Goal: Task Accomplishment & Management: Use online tool/utility

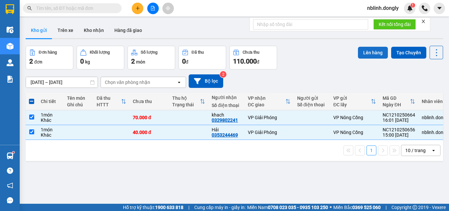
click at [373, 49] on button "Lên hàng" at bounding box center [373, 53] width 30 height 12
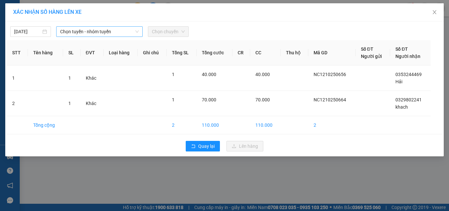
click at [123, 32] on span "Chọn tuyến - nhóm tuyến" at bounding box center [99, 32] width 79 height 10
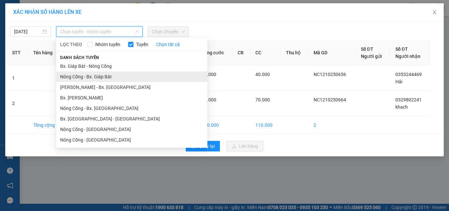
click at [103, 78] on li "Nông Cống - Bx. Giáp Bát" at bounding box center [131, 76] width 151 height 11
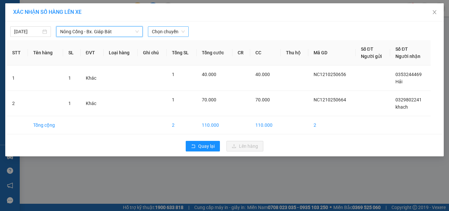
click at [163, 31] on span "Chọn chuyến" at bounding box center [168, 32] width 33 height 10
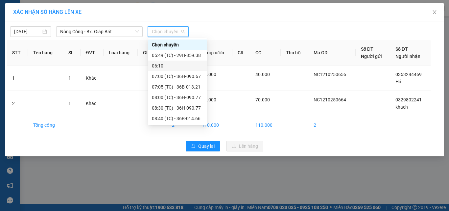
scroll to position [116, 0]
click at [183, 118] on div "15:20 (TC) - 36H-090.71" at bounding box center [177, 118] width 51 height 7
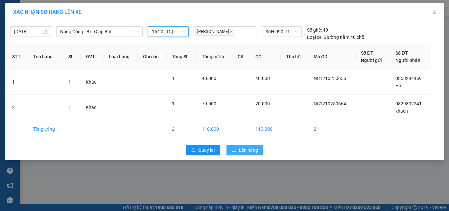
click at [235, 149] on icon "upload" at bounding box center [234, 150] width 5 height 5
